Goal: Task Accomplishment & Management: Manage account settings

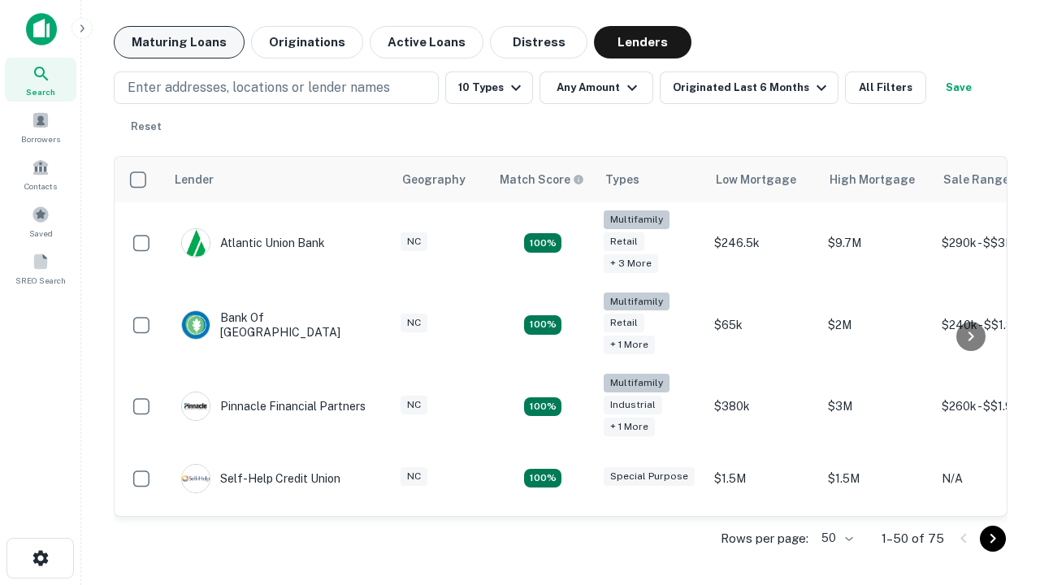
click at [179, 42] on button "Maturing Loans" at bounding box center [179, 42] width 131 height 32
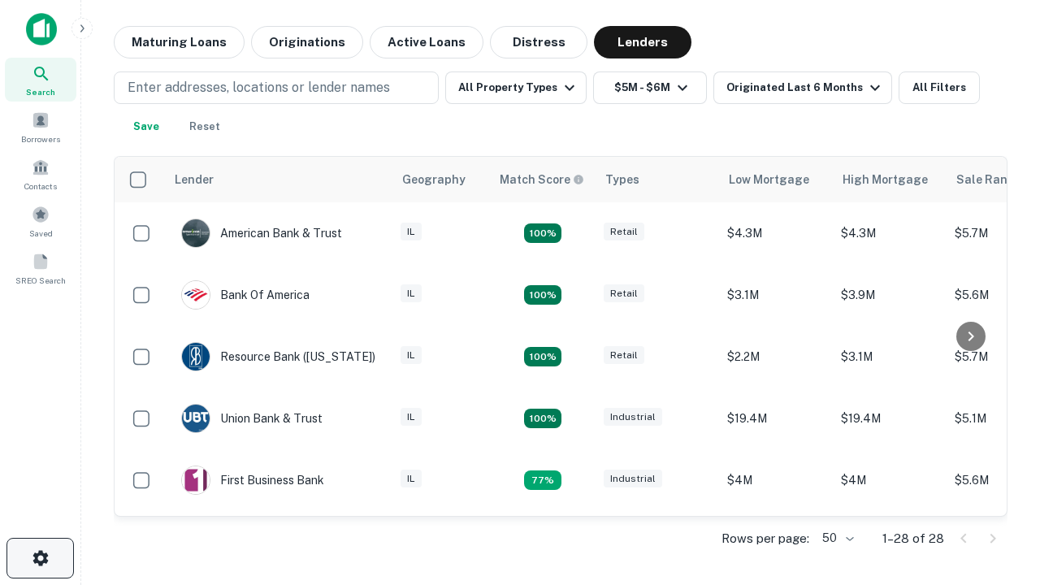
click at [40, 558] on icon "button" at bounding box center [40, 557] width 19 height 19
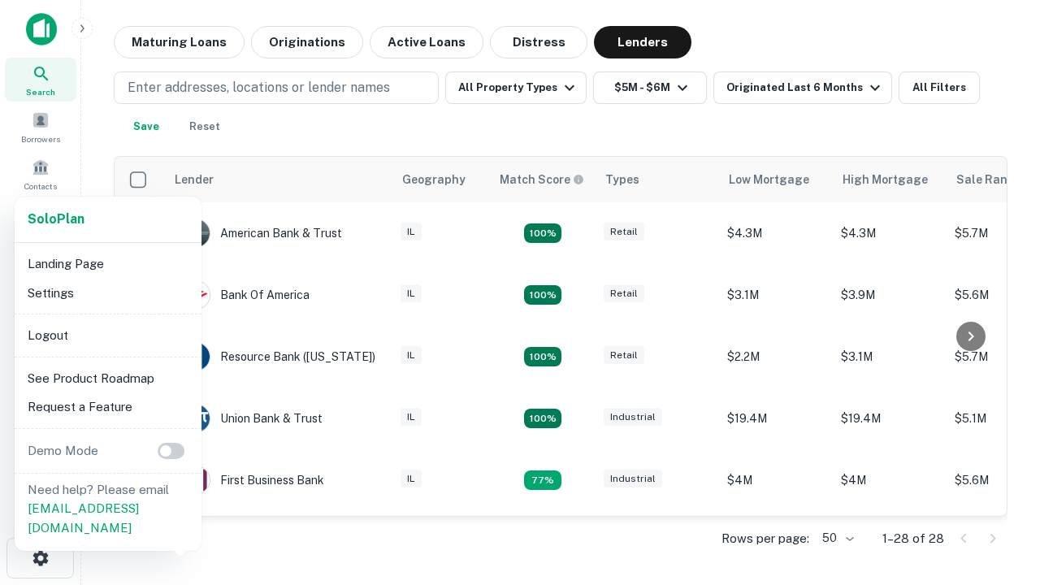
click at [107, 335] on li "Logout" at bounding box center [108, 335] width 174 height 29
